Goal: Transaction & Acquisition: Obtain resource

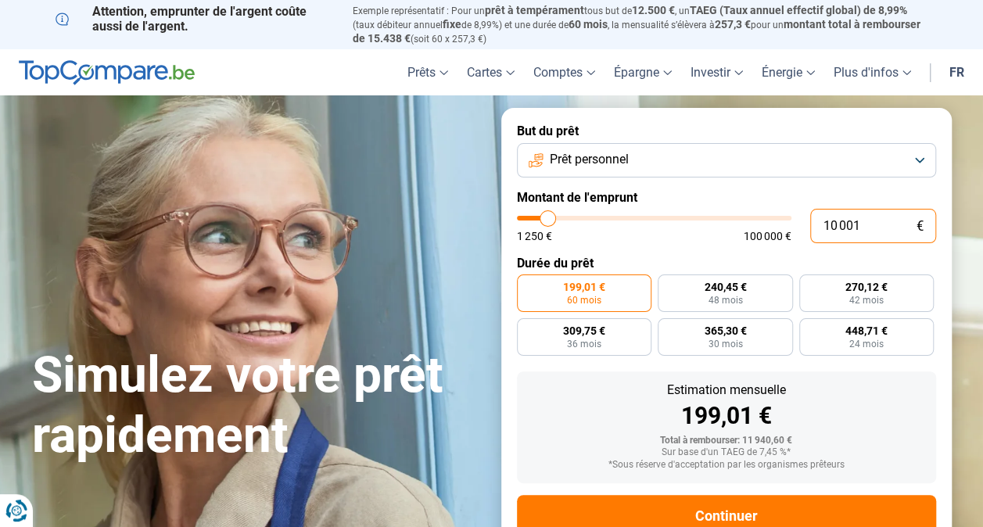
click at [877, 221] on input "10 001" at bounding box center [873, 226] width 126 height 34
type input "1 000"
type input "1250"
type input "100"
type input "1250"
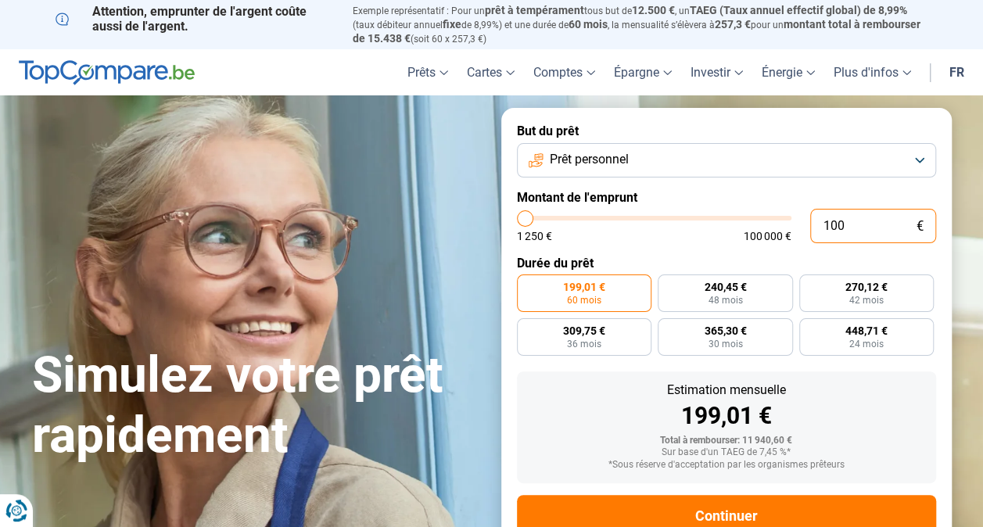
type input "10"
type input "1250"
type input "1"
type input "1250"
type input "0"
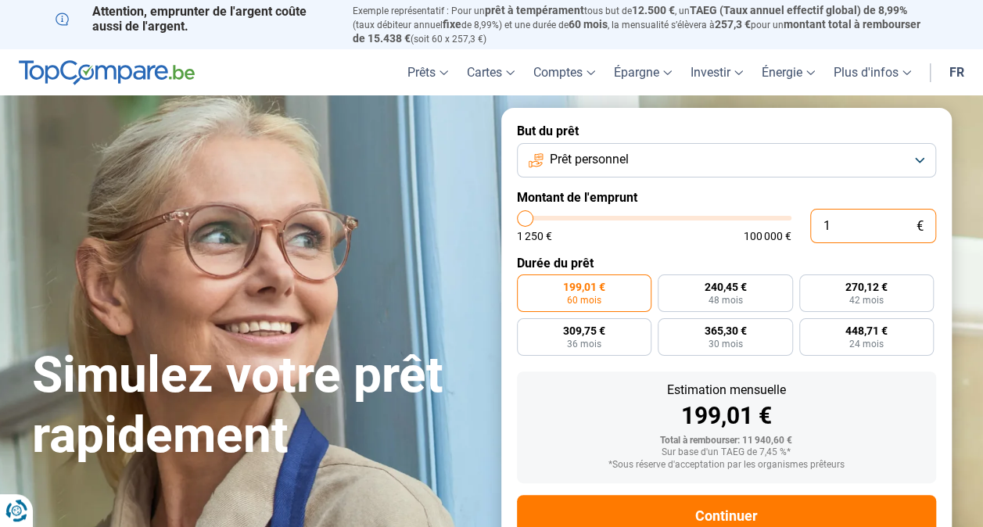
type input "1250"
type input "5"
type input "1250"
type input "50"
type input "1250"
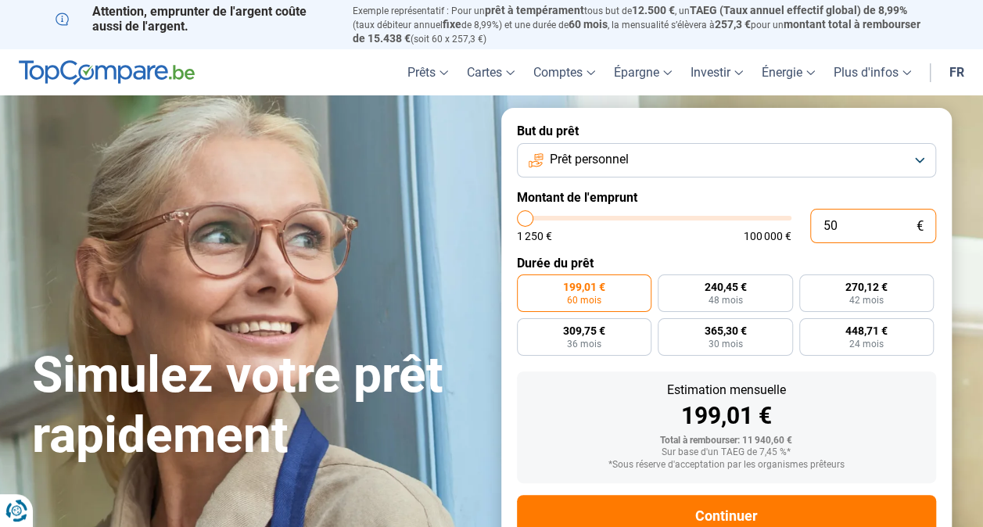
type input "500"
type input "1250"
type input "5 000"
type input "5000"
type input "5 000"
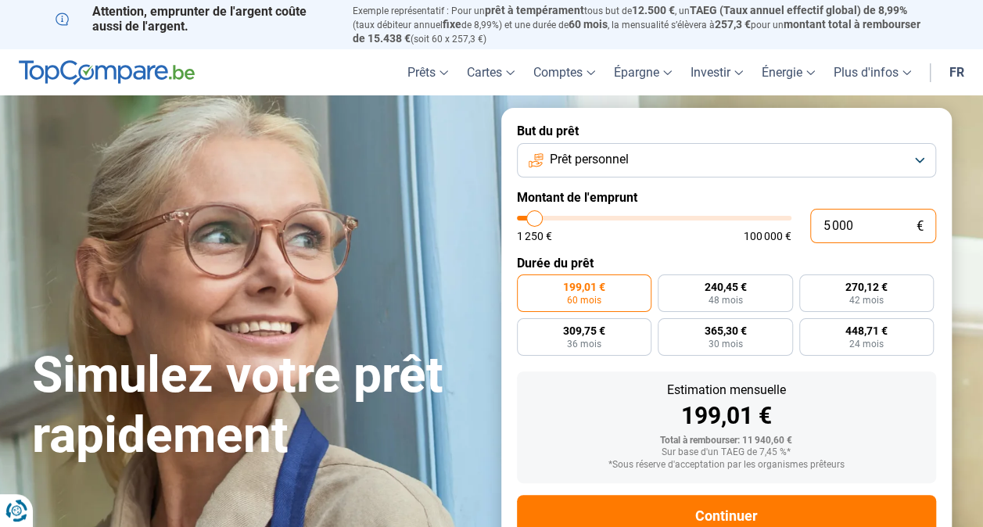
radio input "true"
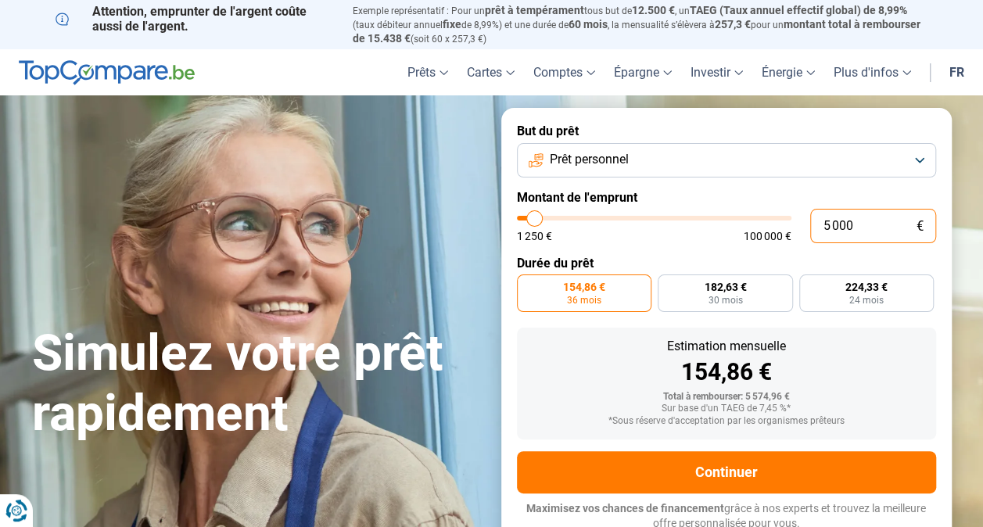
scroll to position [6, 0]
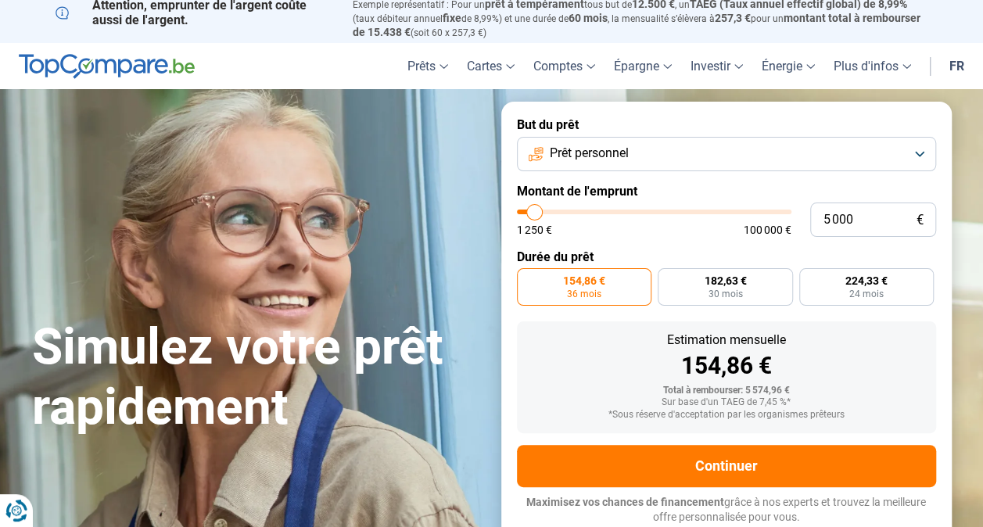
click at [673, 240] on form "But du prêt Prêt personnel Montant de l'emprunt 5 000 € 1 250 € 100 000 € Durée…" at bounding box center [726, 321] width 450 height 439
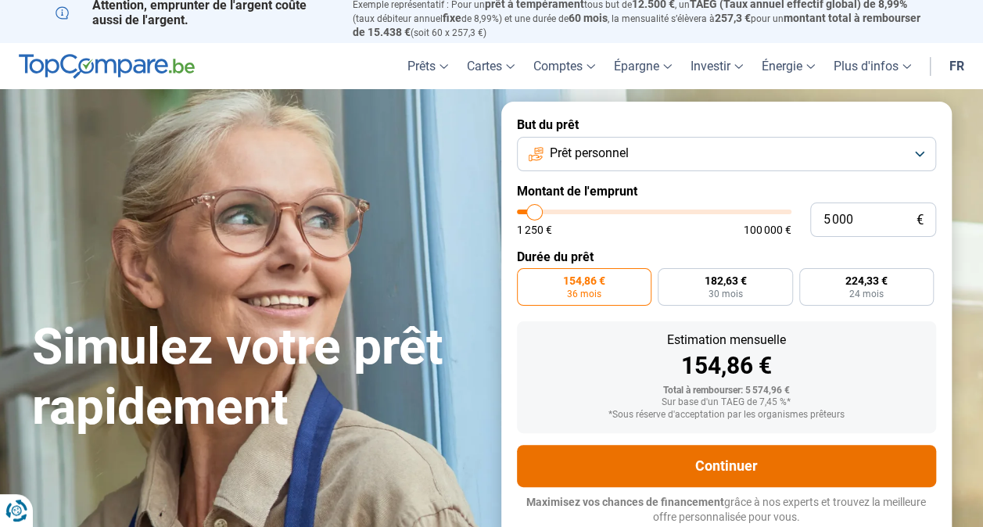
click at [708, 471] on button "Continuer" at bounding box center [726, 466] width 419 height 42
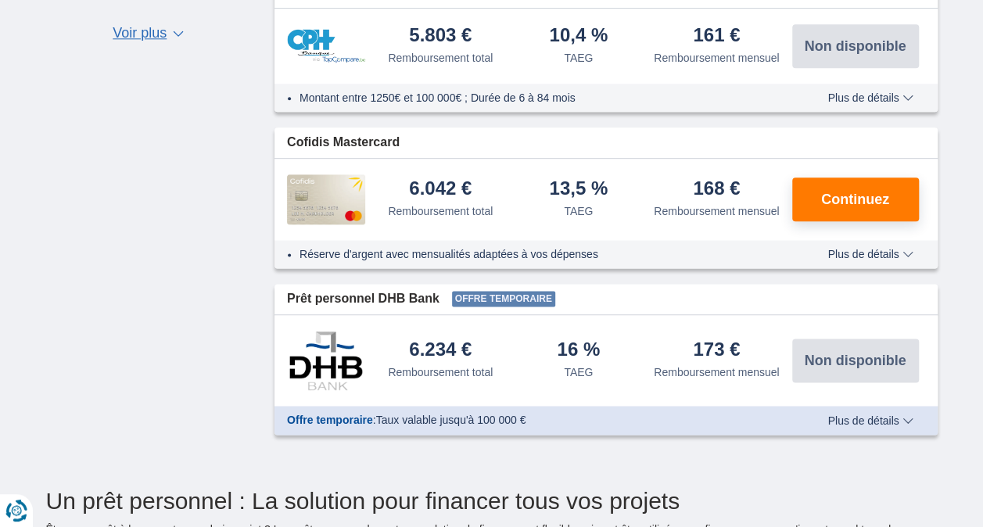
scroll to position [917, 0]
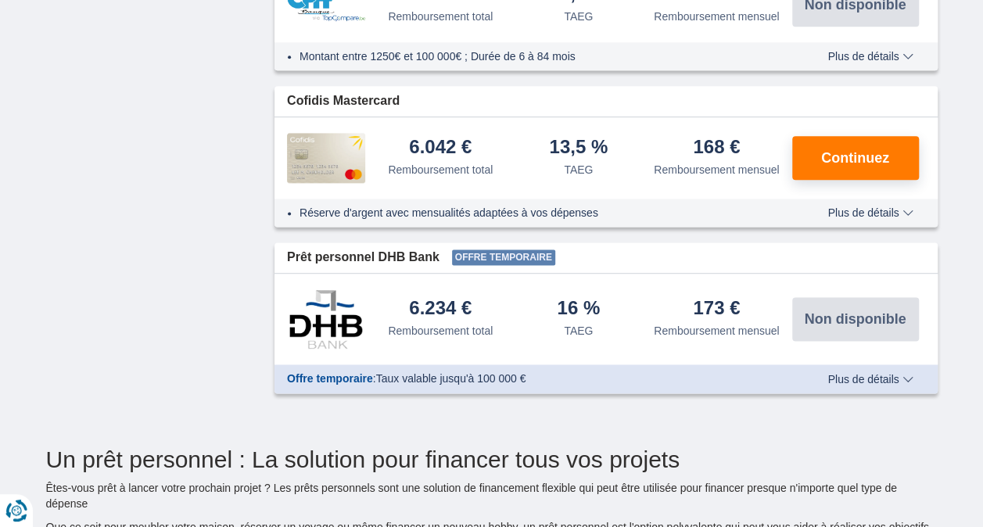
drag, startPoint x: 968, startPoint y: 131, endPoint x: 984, endPoint y: 102, distance: 32.9
drag, startPoint x: 984, startPoint y: 102, endPoint x: 982, endPoint y: 216, distance: 114.2
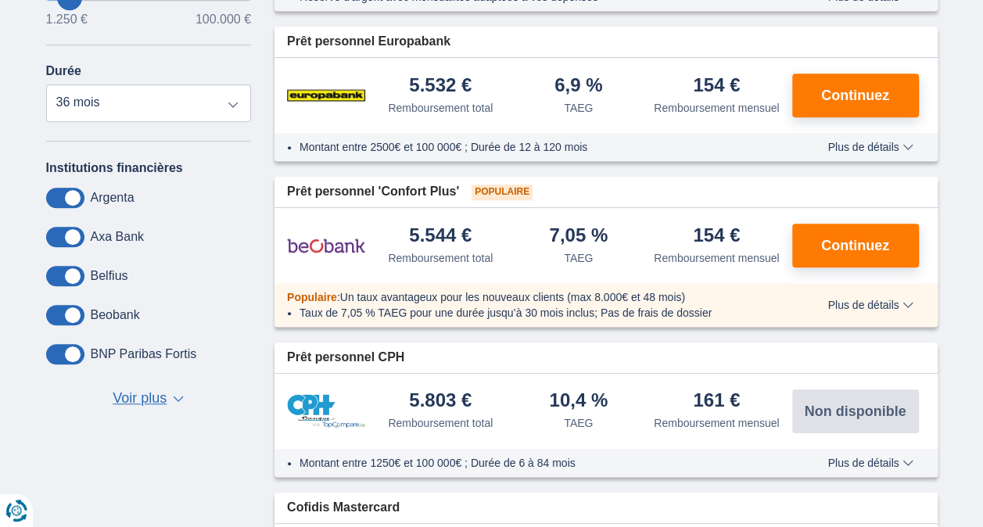
scroll to position [0, 0]
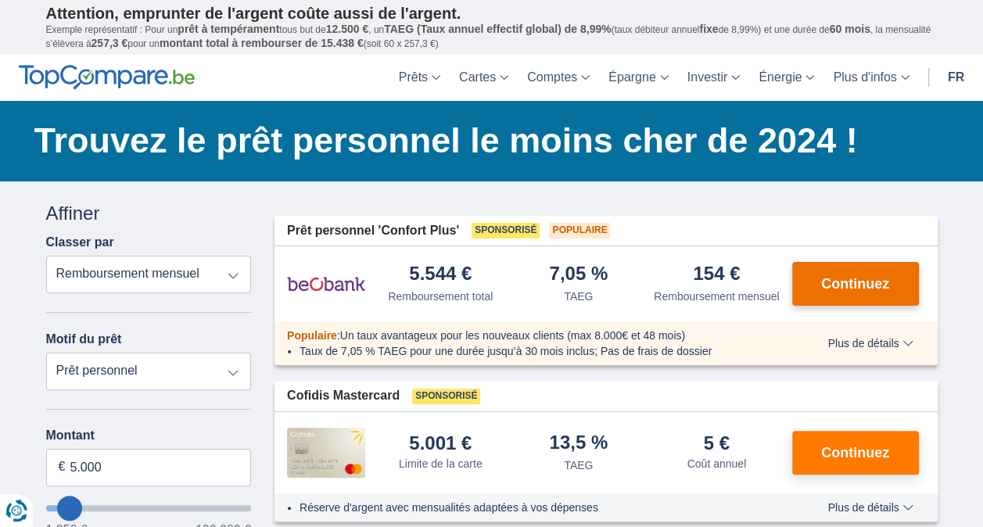
click at [834, 291] on span "Continuez" at bounding box center [855, 284] width 68 height 14
